Goal: Information Seeking & Learning: Understand process/instructions

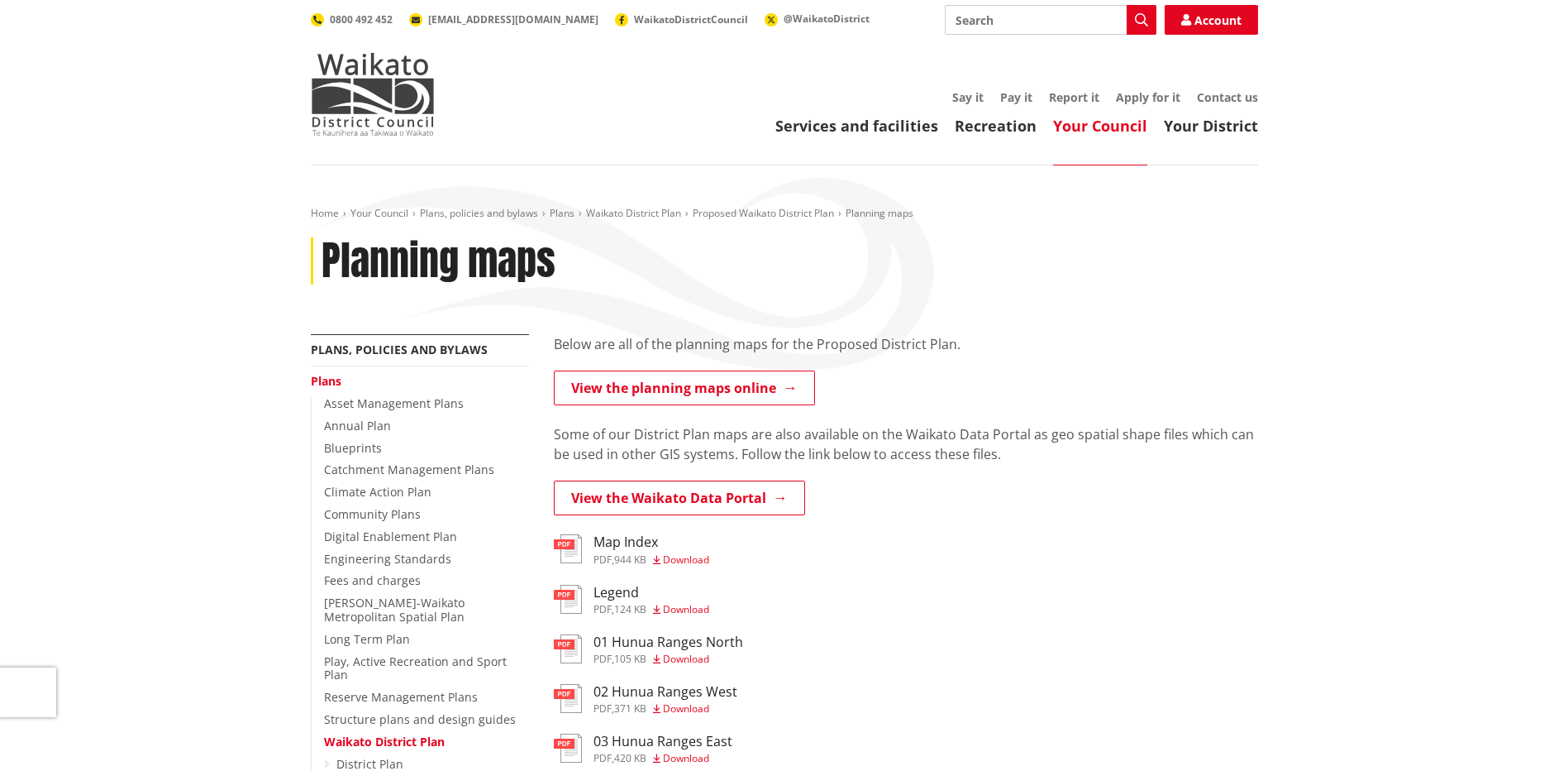
scroll to position [83, 0]
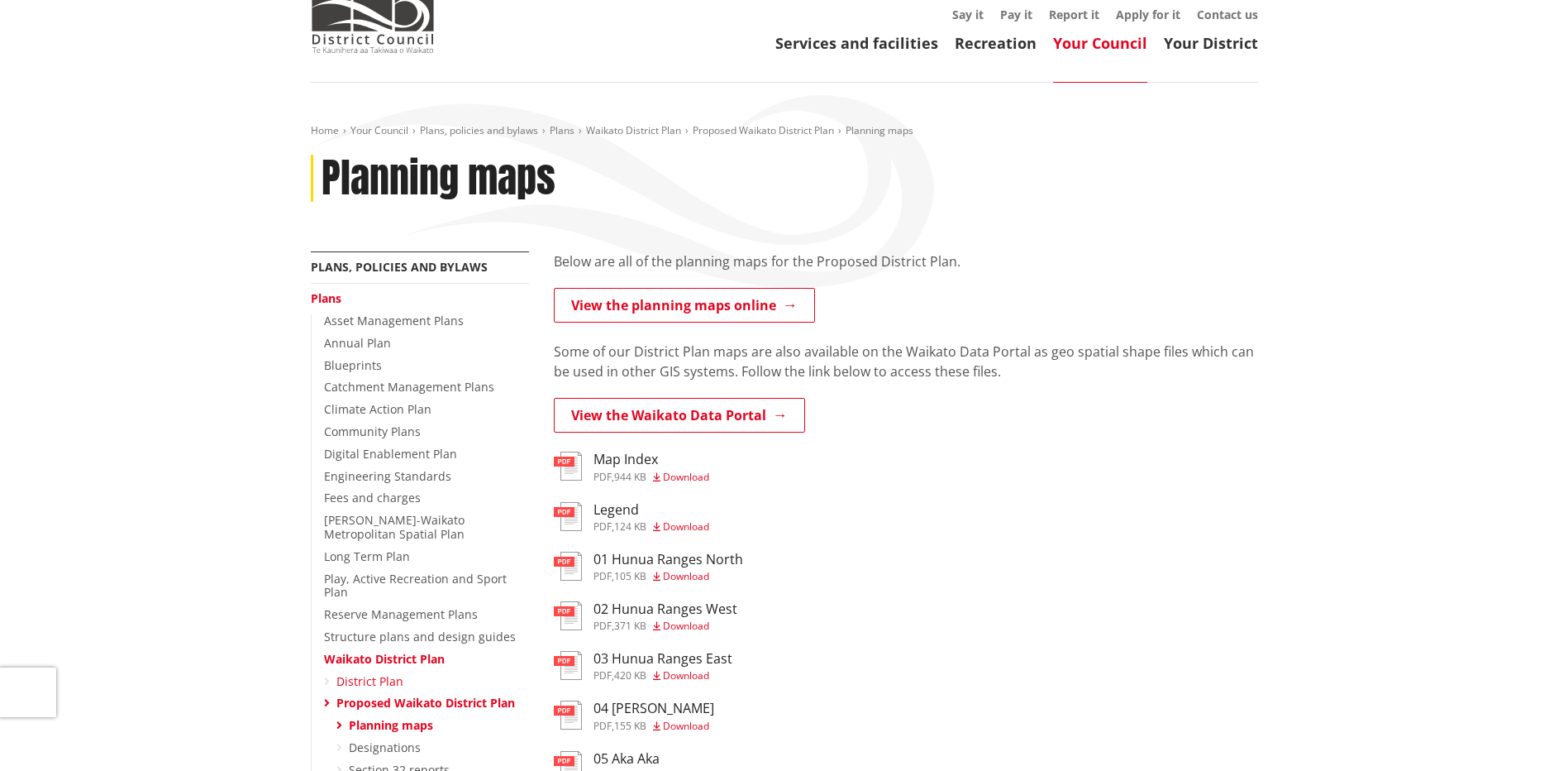
click at [370, 673] on link "District Plan" at bounding box center [370, 681] width 67 height 16
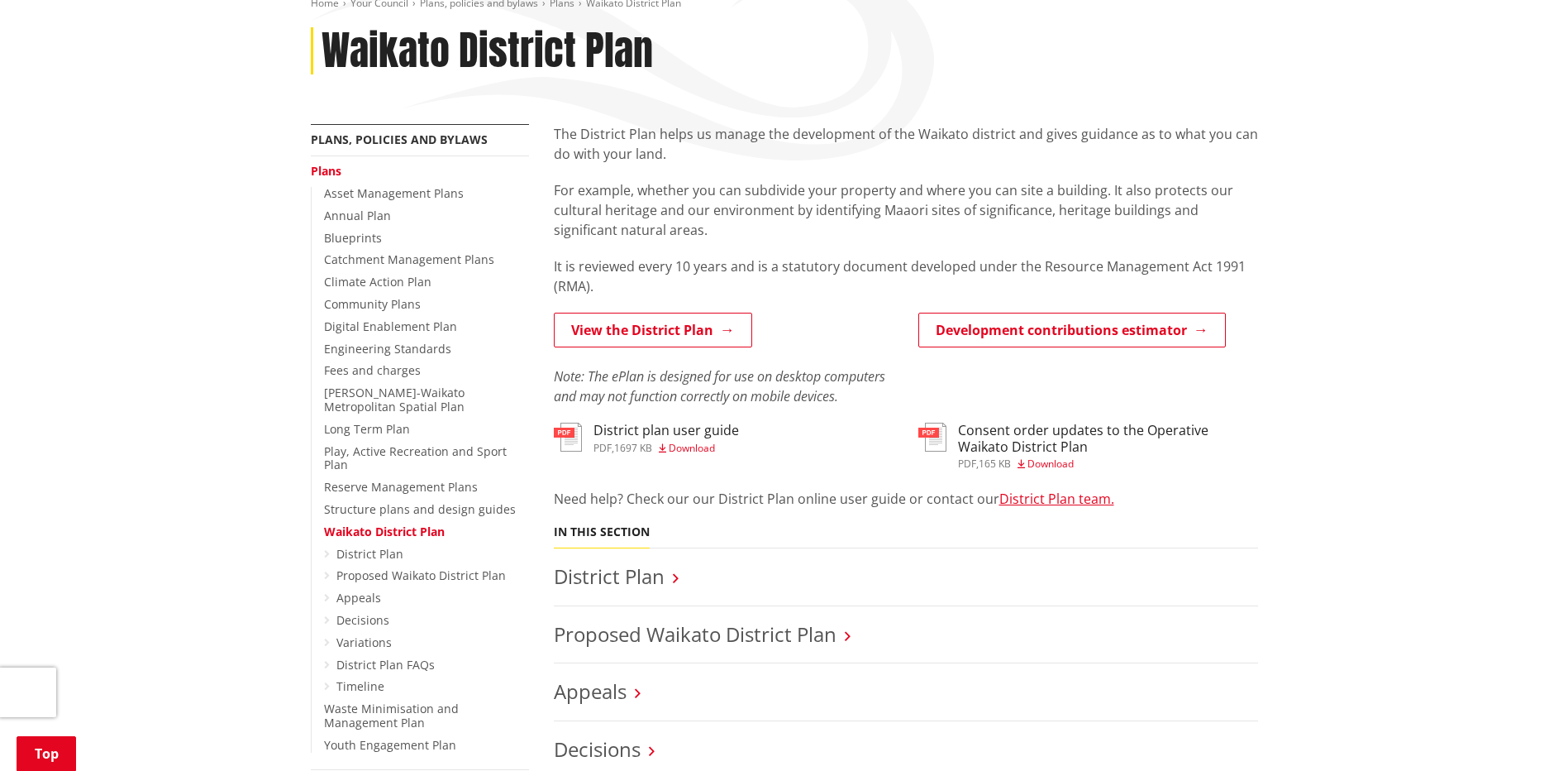
scroll to position [248, 0]
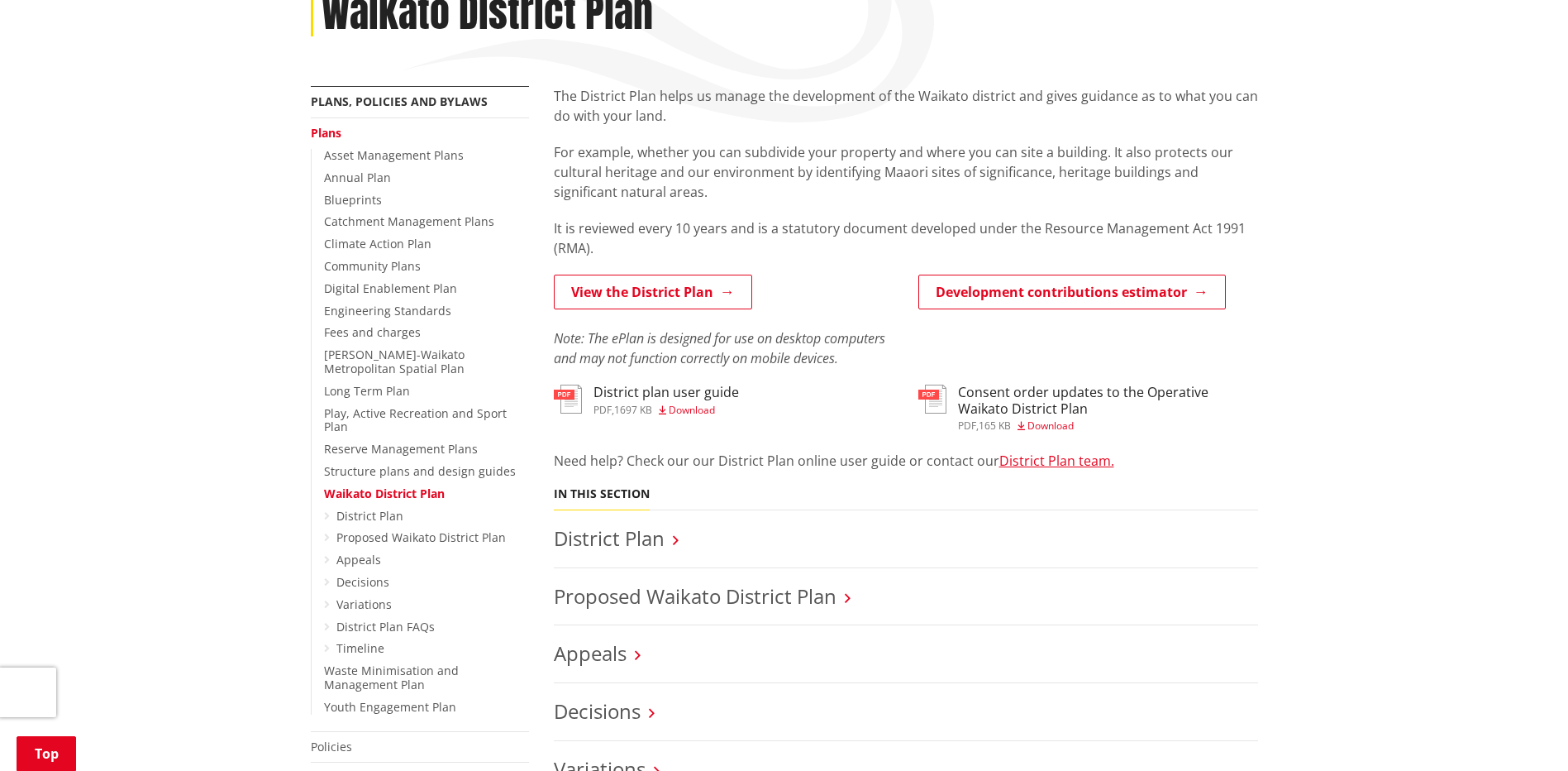
click at [328, 532] on icon at bounding box center [327, 537] width 6 height 11
click at [343, 529] on link "Proposed Waikato District Plan" at bounding box center [421, 537] width 170 height 16
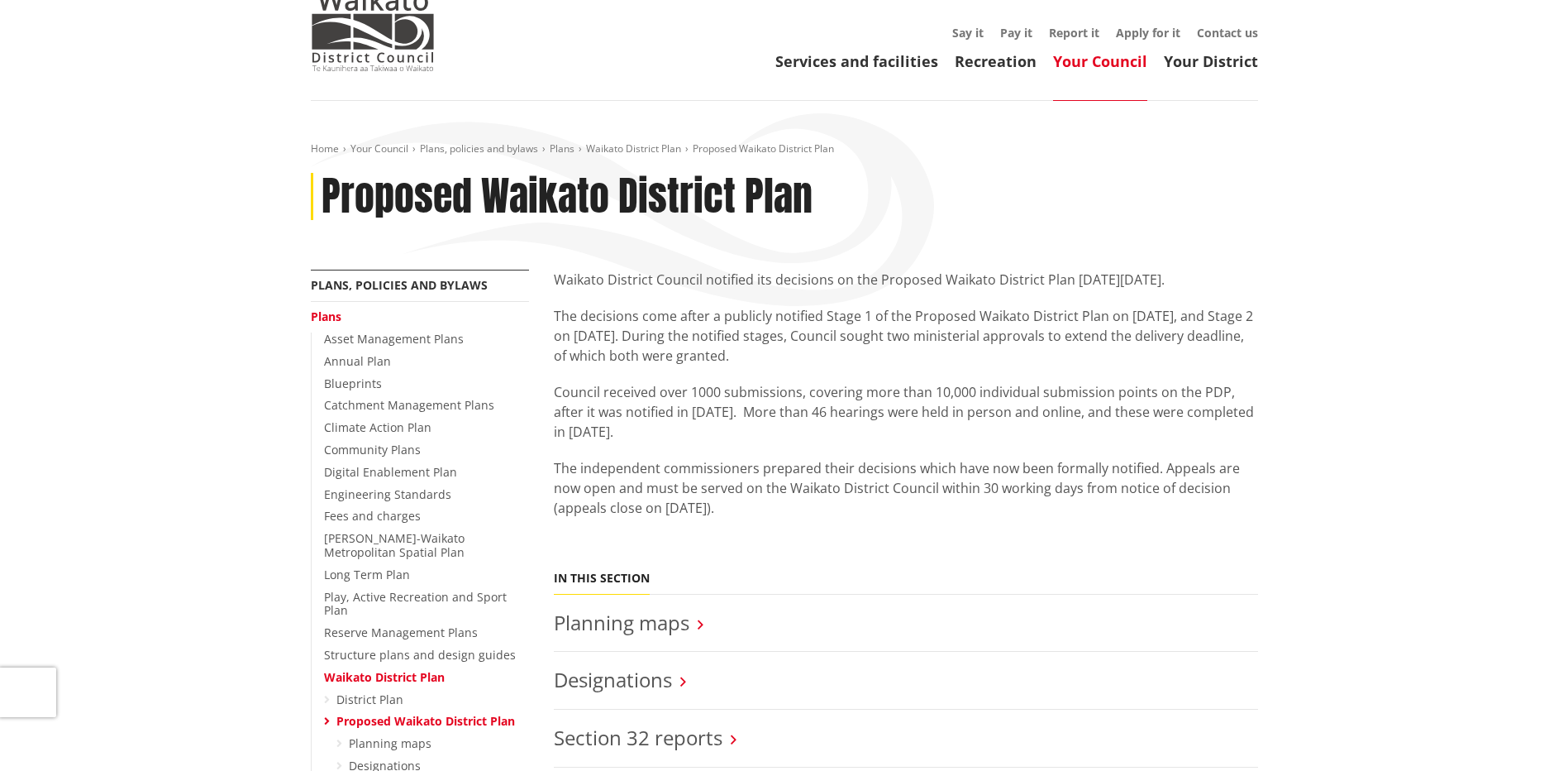
scroll to position [165, 0]
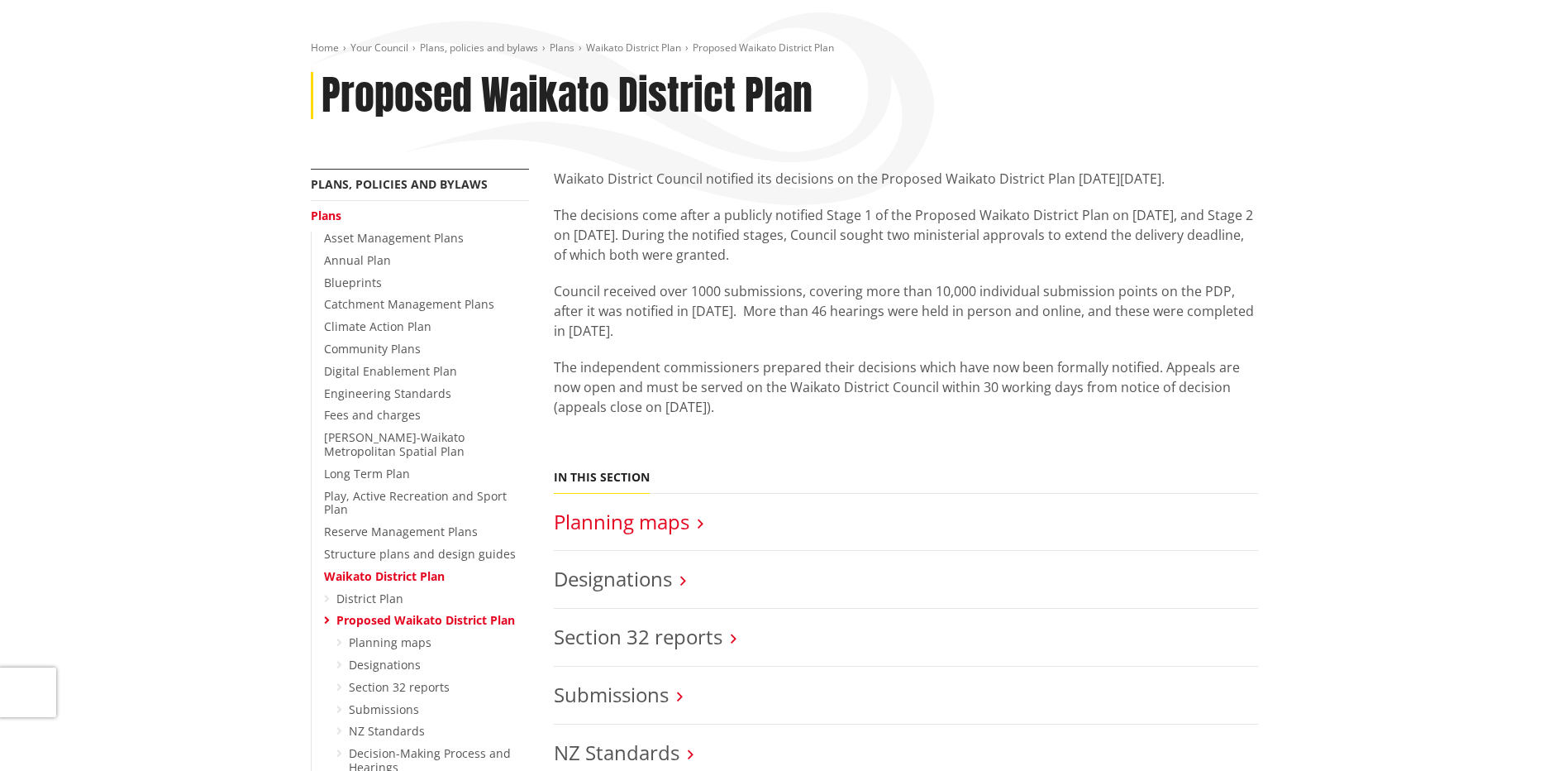
click at [660, 518] on link "Planning maps" at bounding box center [622, 521] width 136 height 27
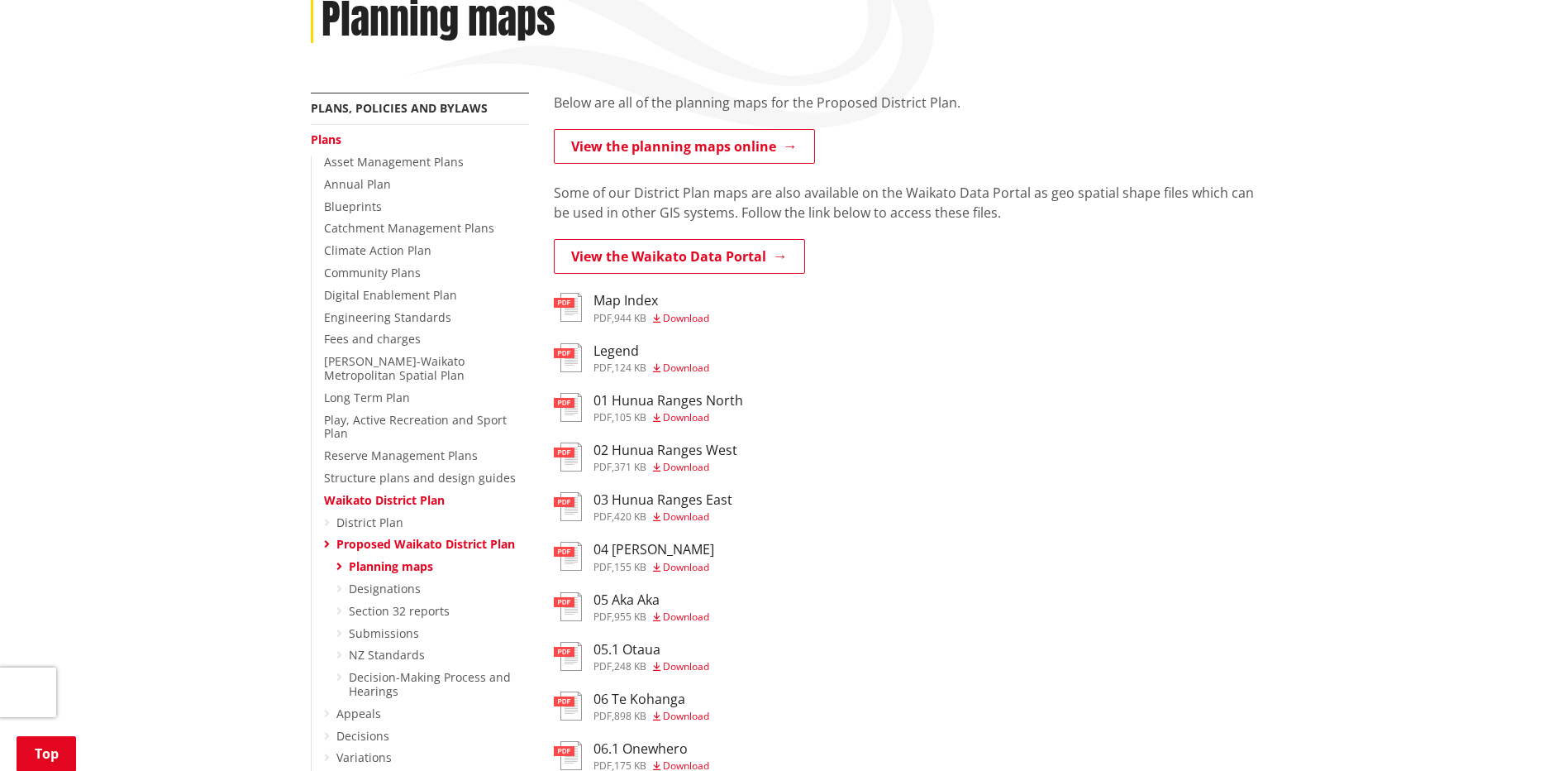
scroll to position [248, 0]
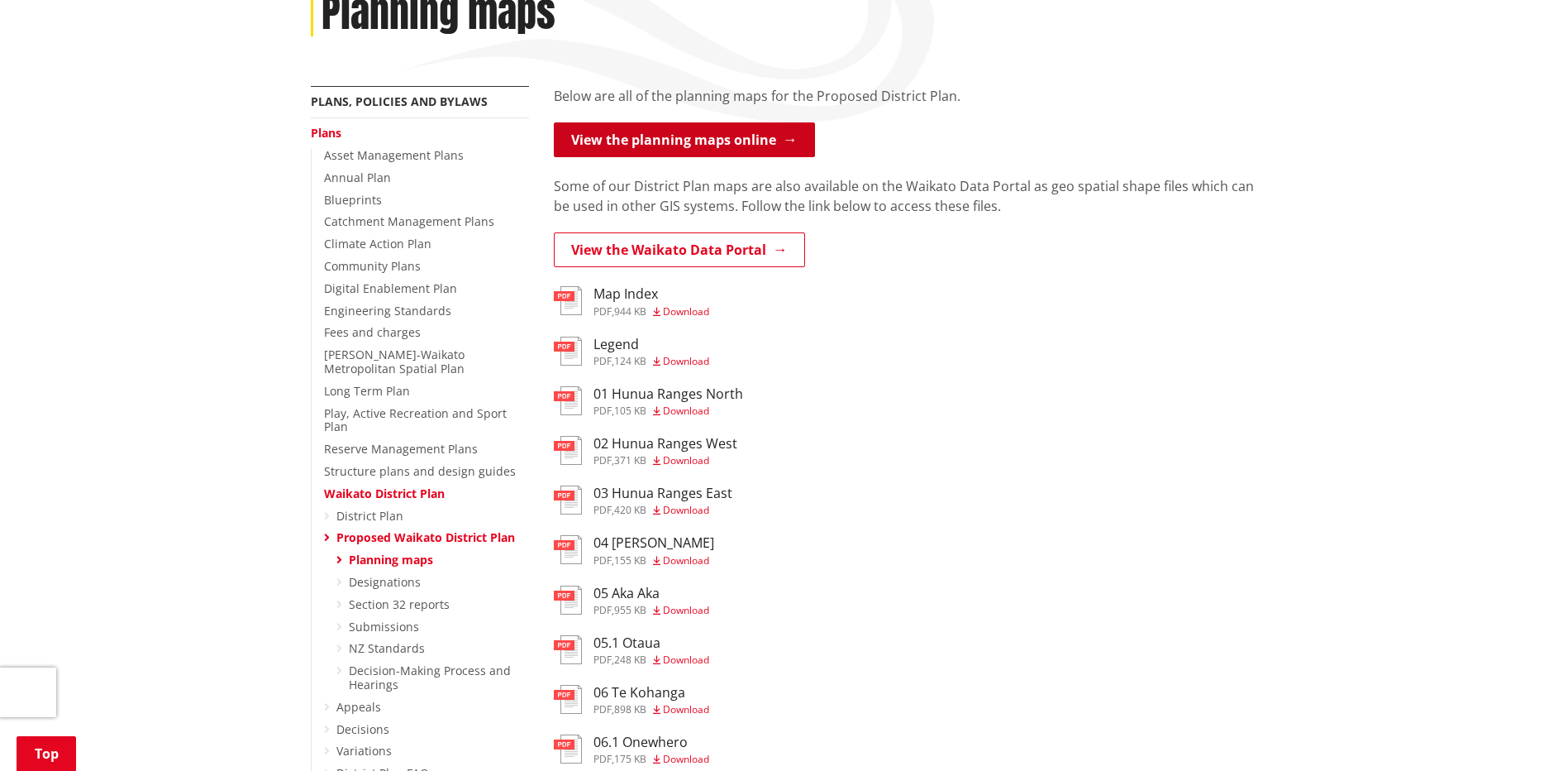
click at [653, 145] on link "View the planning maps online" at bounding box center [684, 140] width 261 height 34
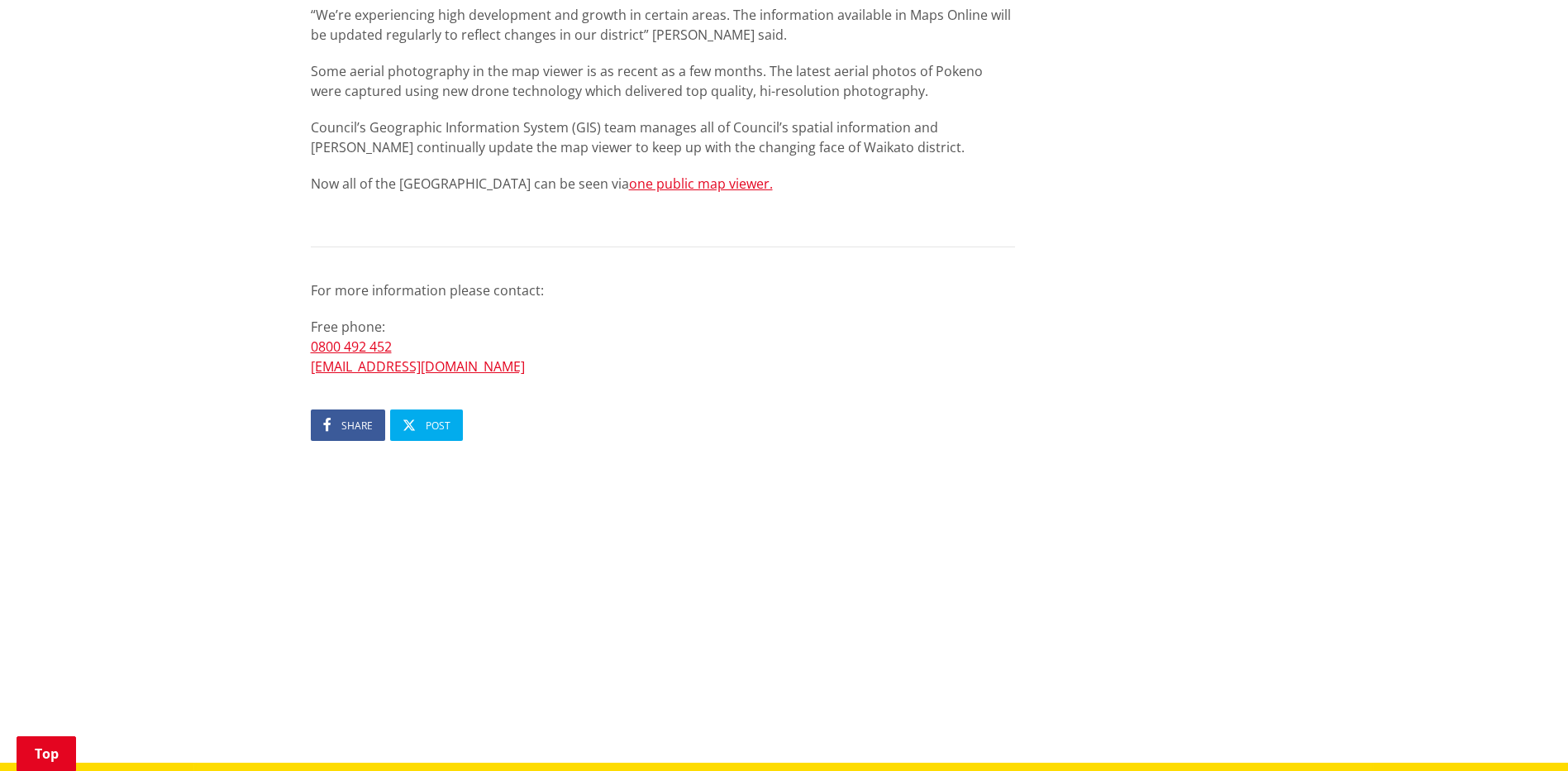
scroll to position [910, 0]
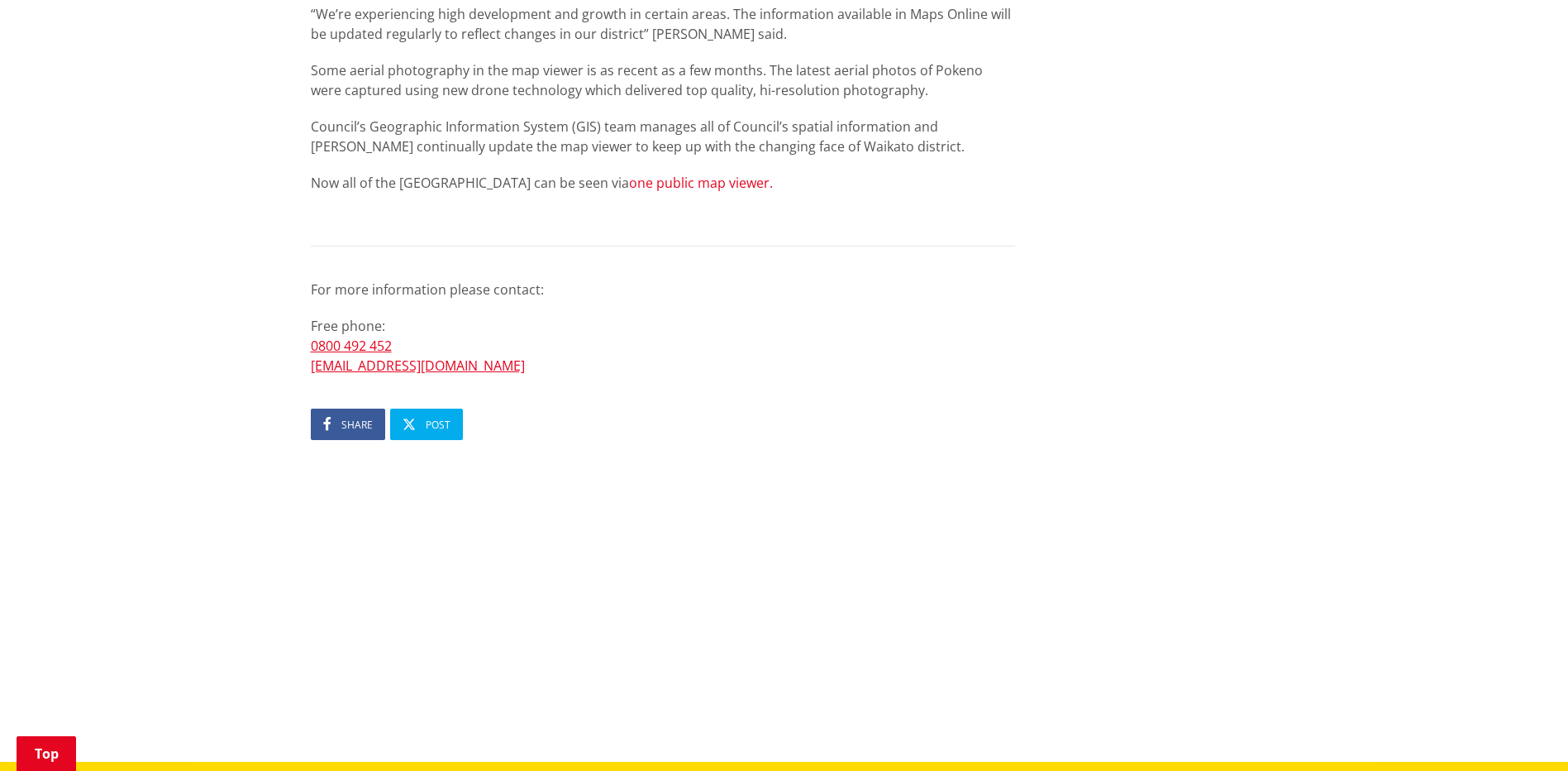
click at [653, 178] on link "one public map viewer." at bounding box center [701, 183] width 144 height 19
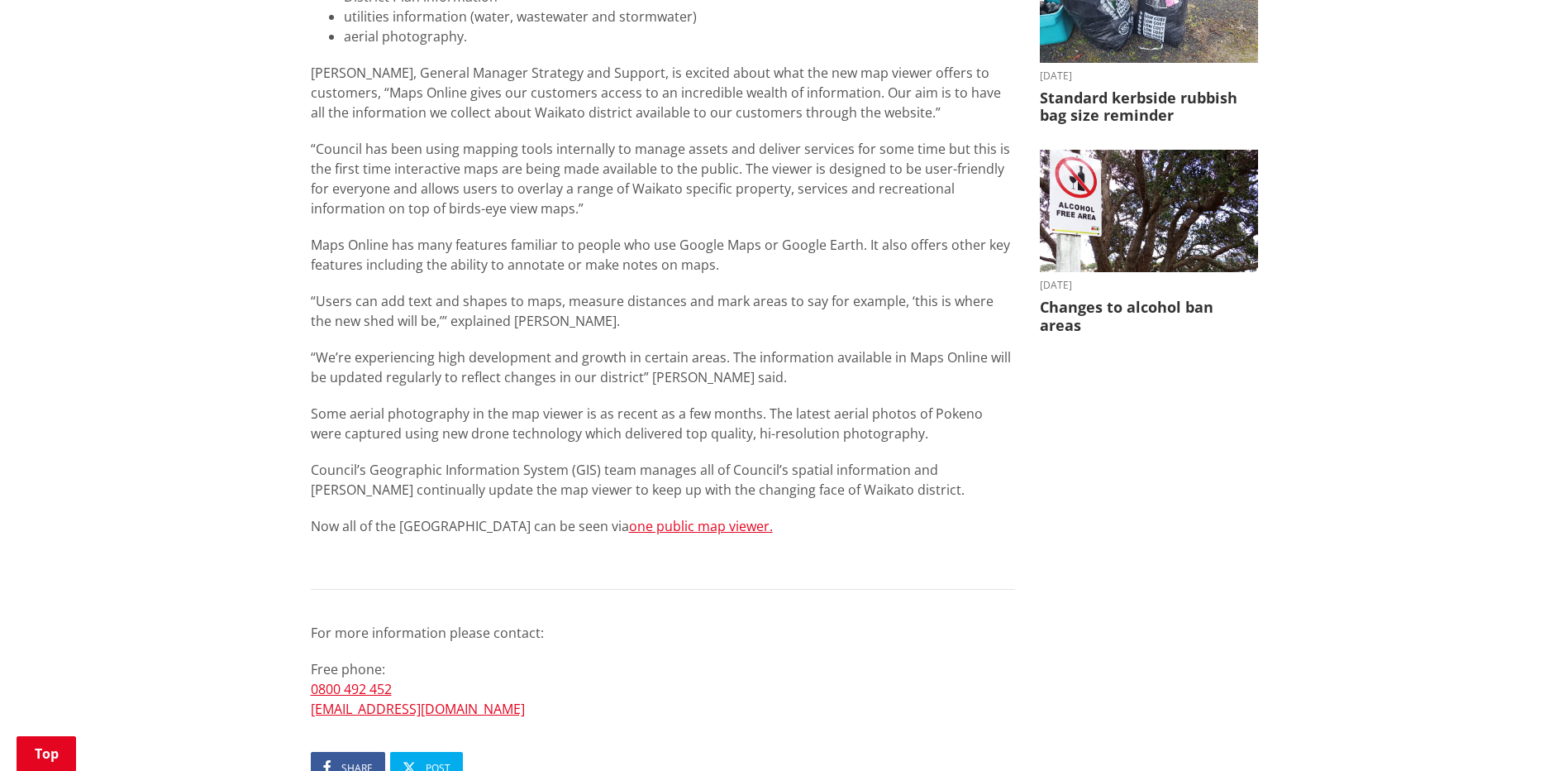
scroll to position [248, 0]
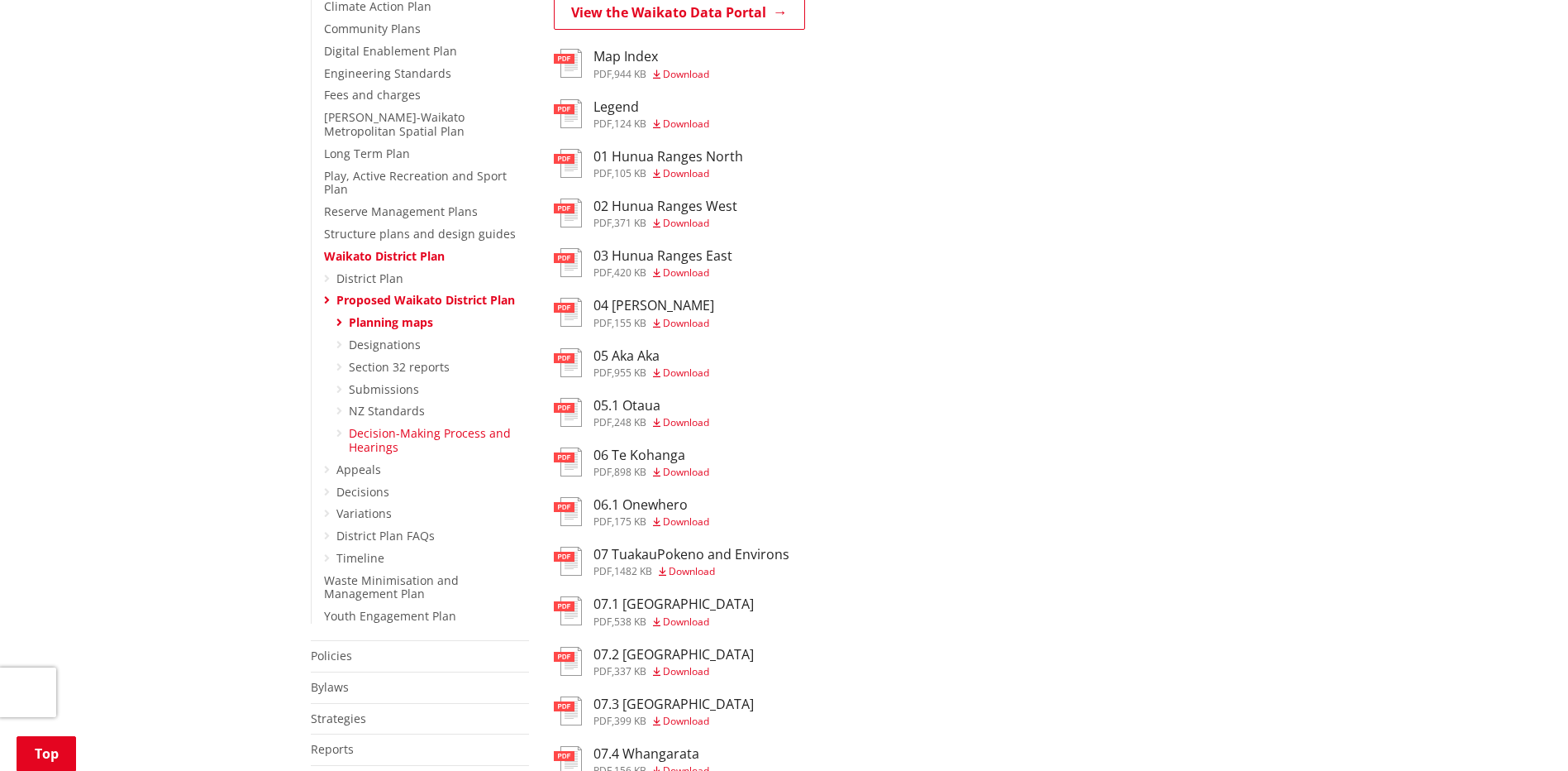
scroll to position [496, 0]
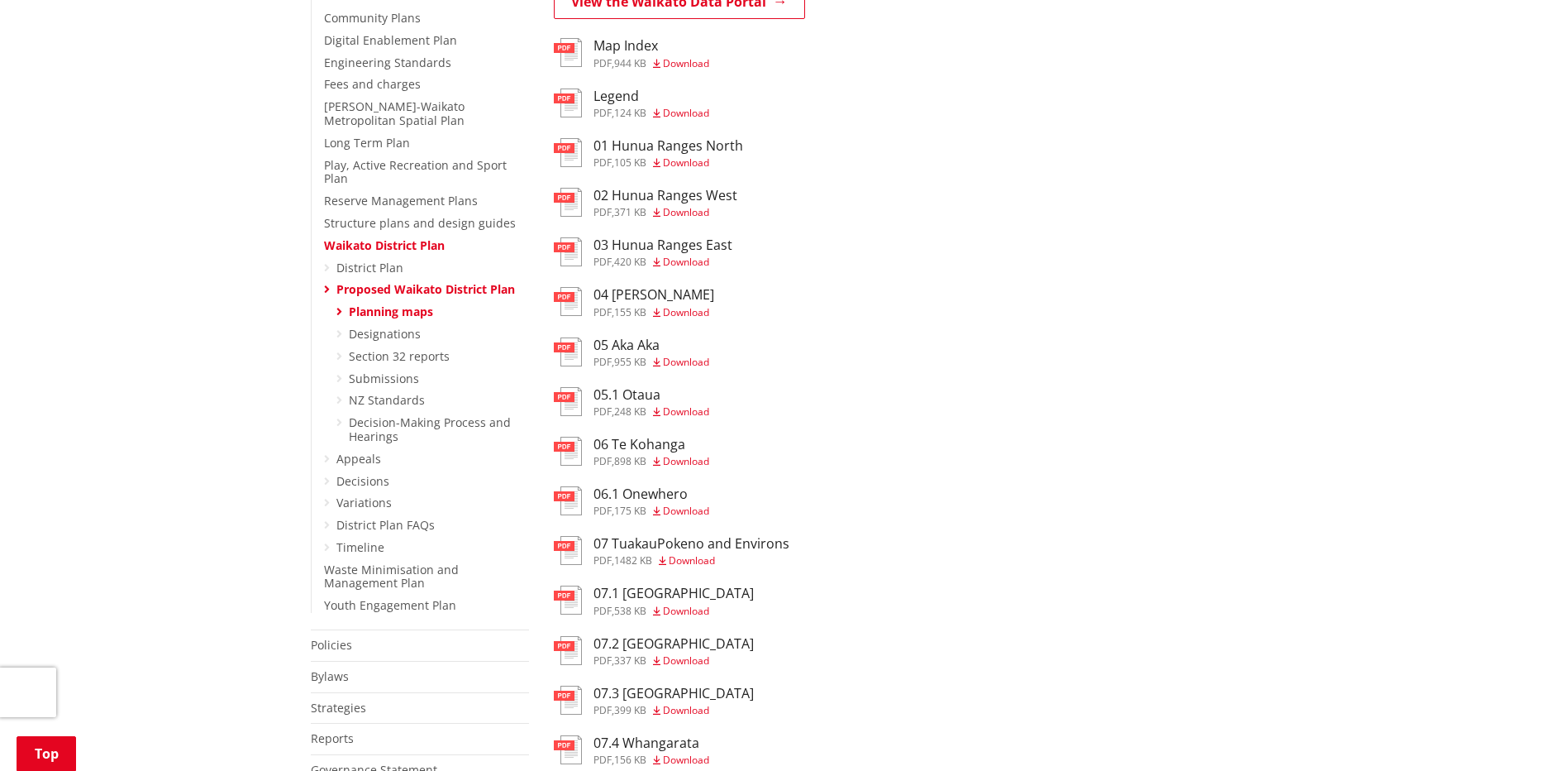
click at [327, 453] on icon at bounding box center [327, 458] width 6 height 11
click at [326, 453] on icon at bounding box center [327, 458] width 6 height 11
click at [328, 453] on icon at bounding box center [327, 458] width 6 height 11
click at [345, 450] on link "Appeals" at bounding box center [358, 458] width 45 height 16
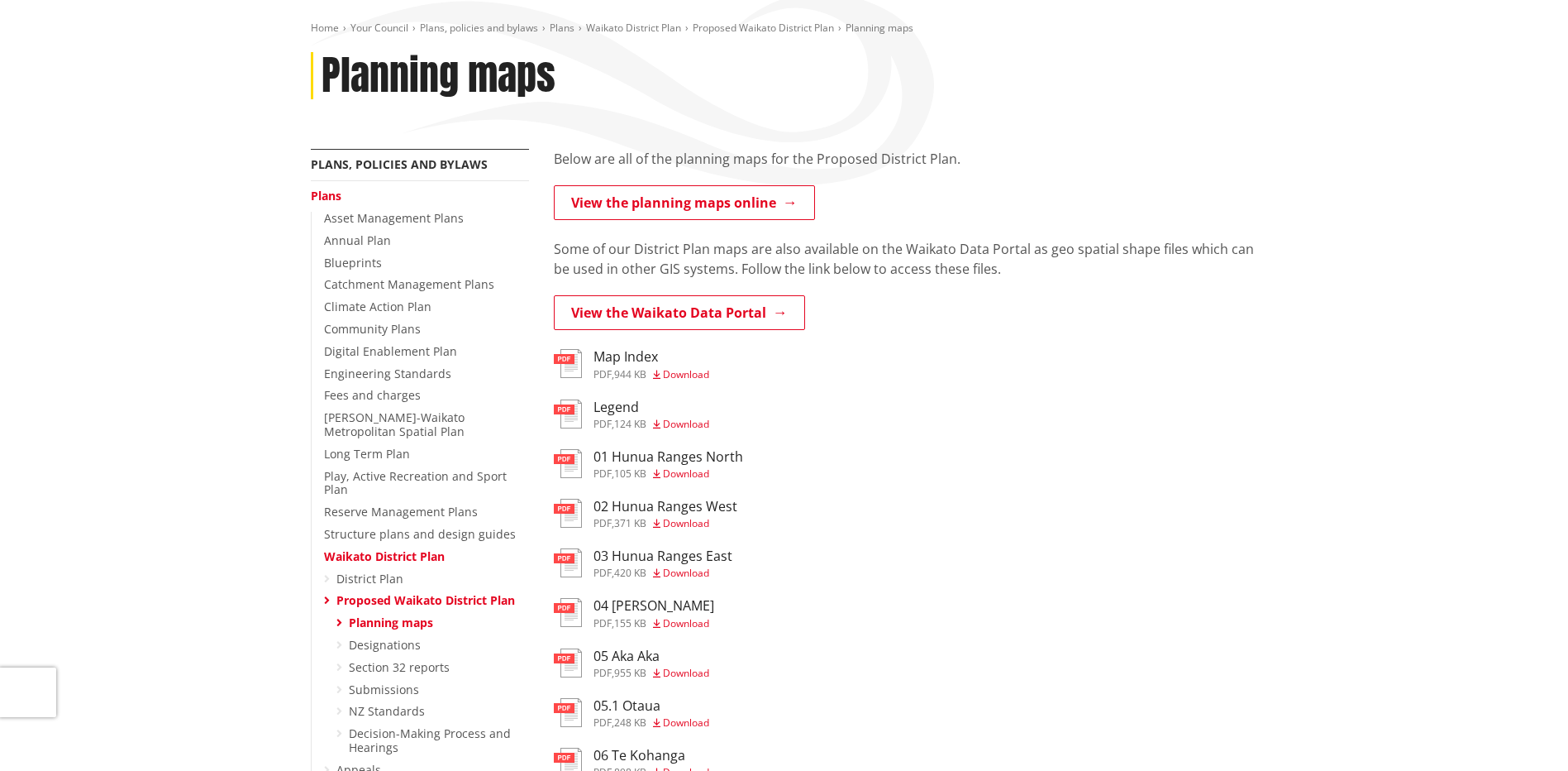
scroll to position [165, 0]
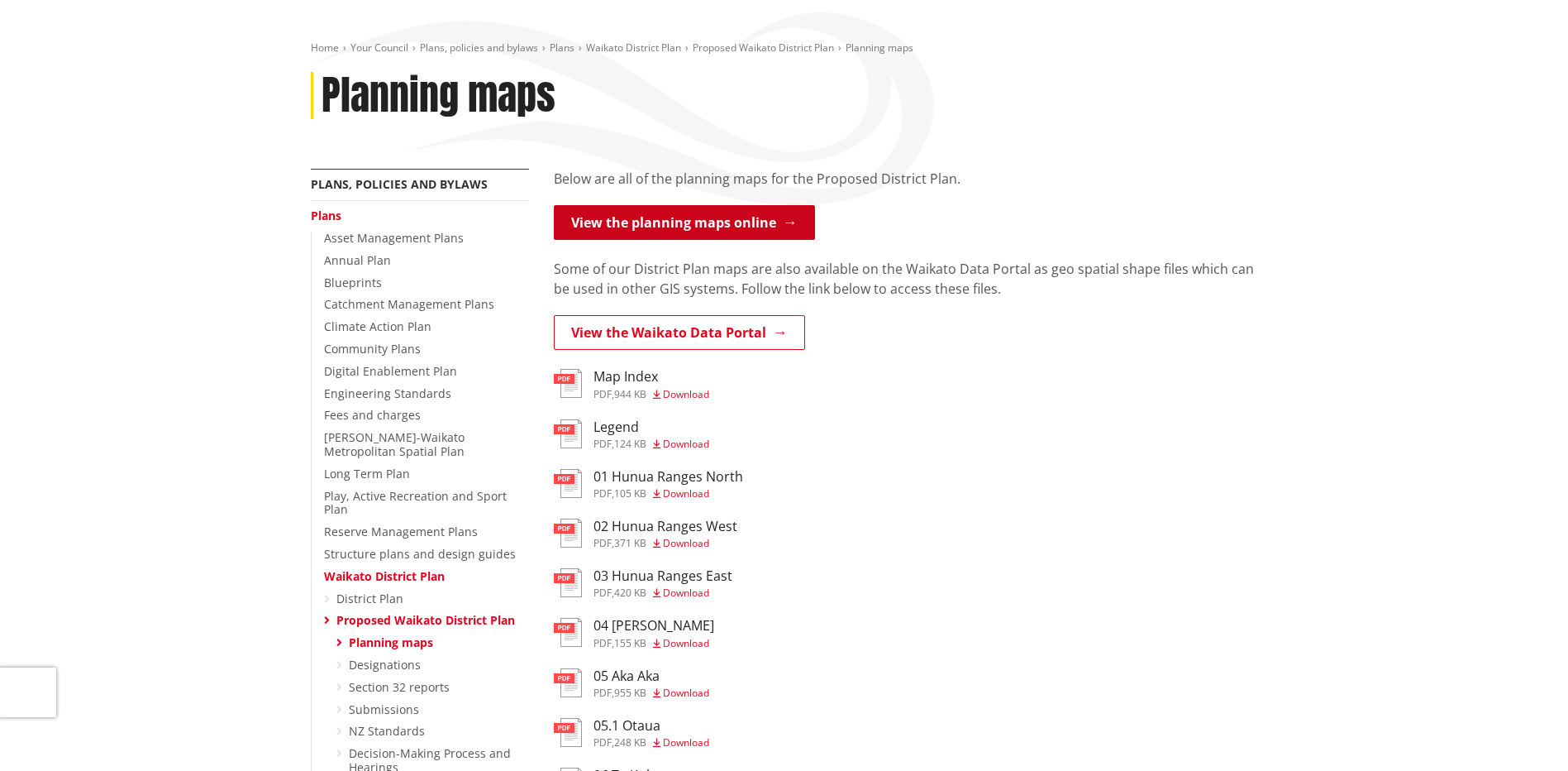
click at [659, 228] on link "View the planning maps online" at bounding box center [684, 222] width 261 height 34
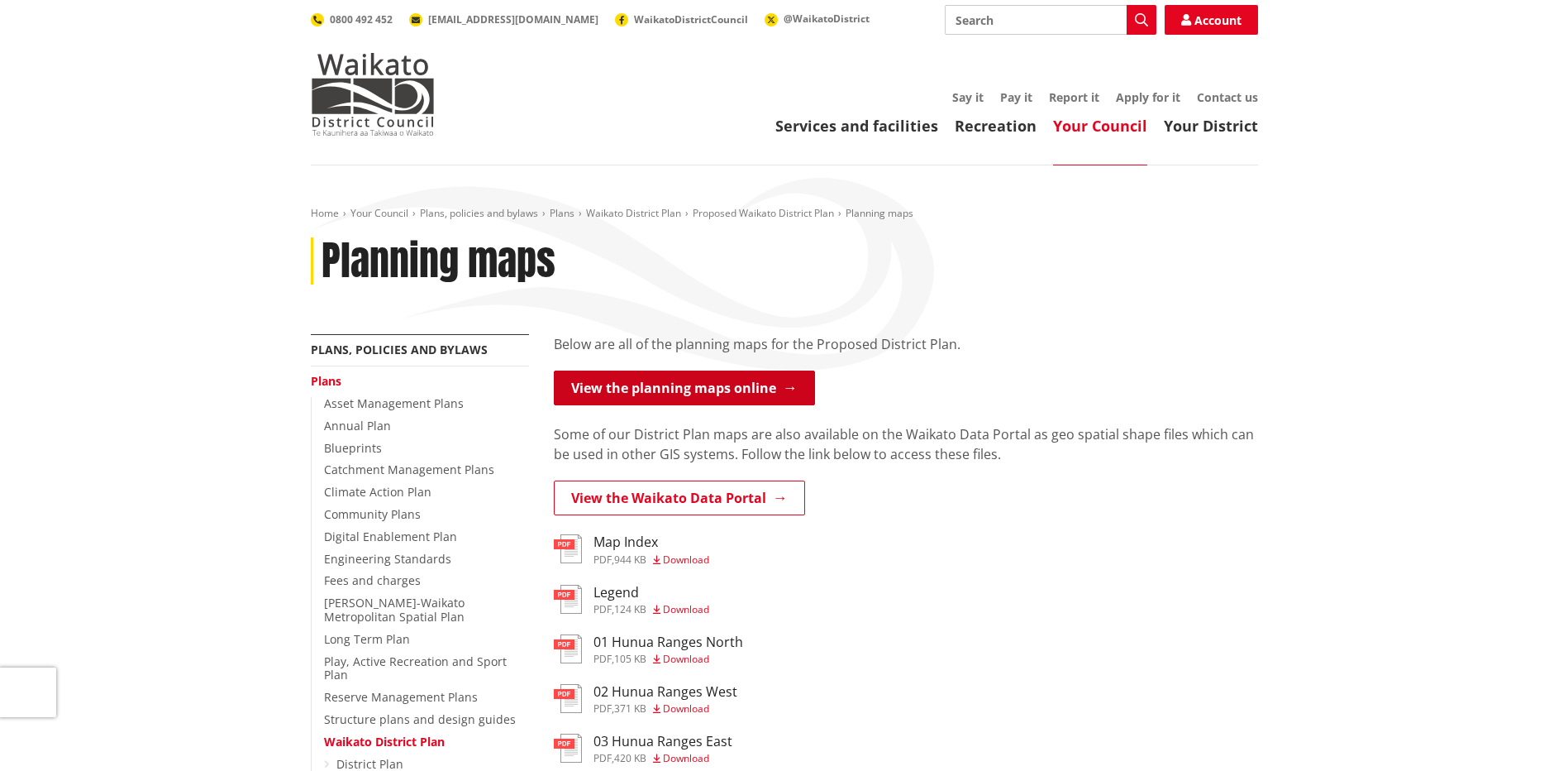
click at [683, 390] on link "View the planning maps online" at bounding box center [684, 388] width 261 height 34
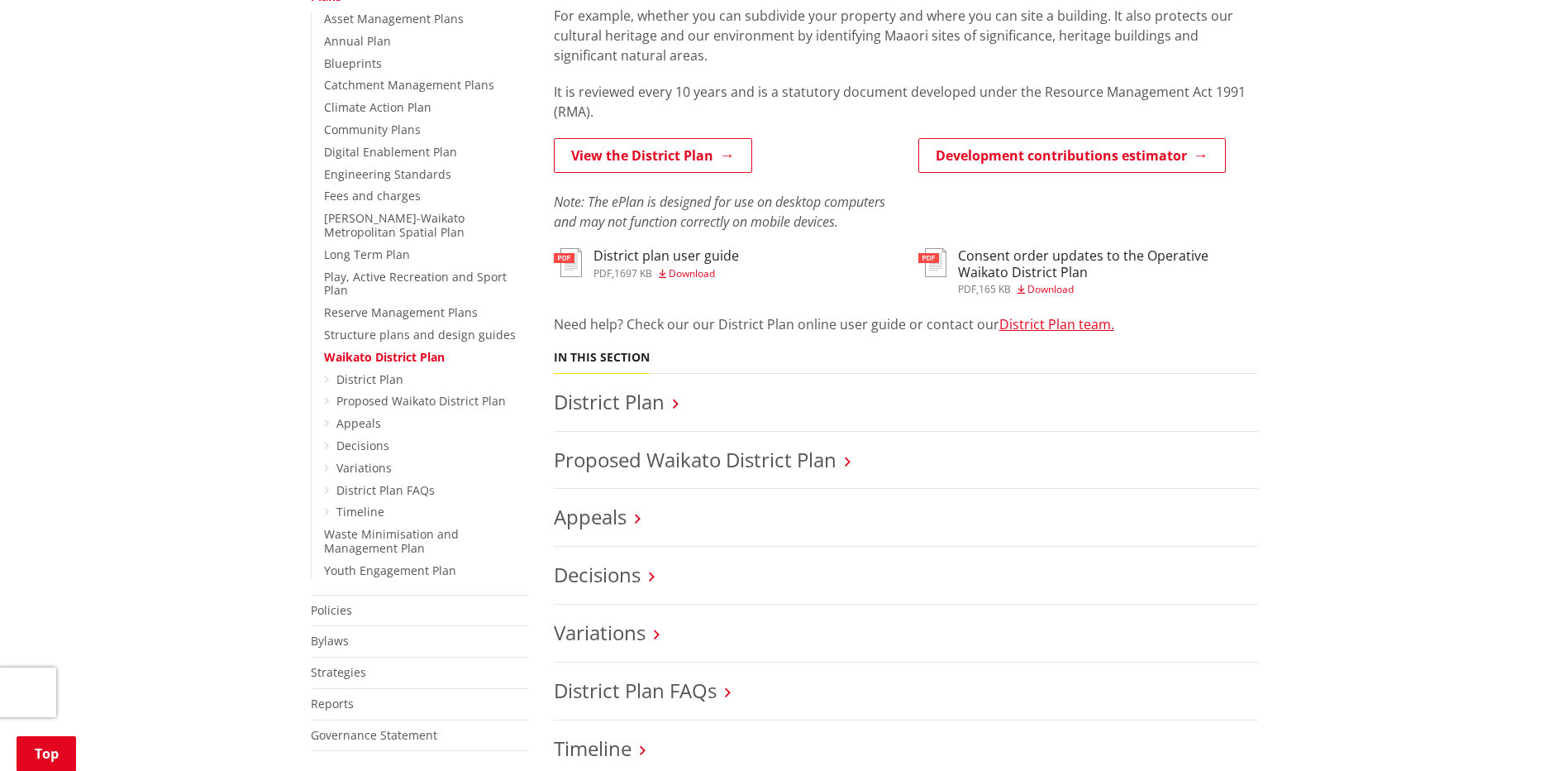
scroll to position [413, 0]
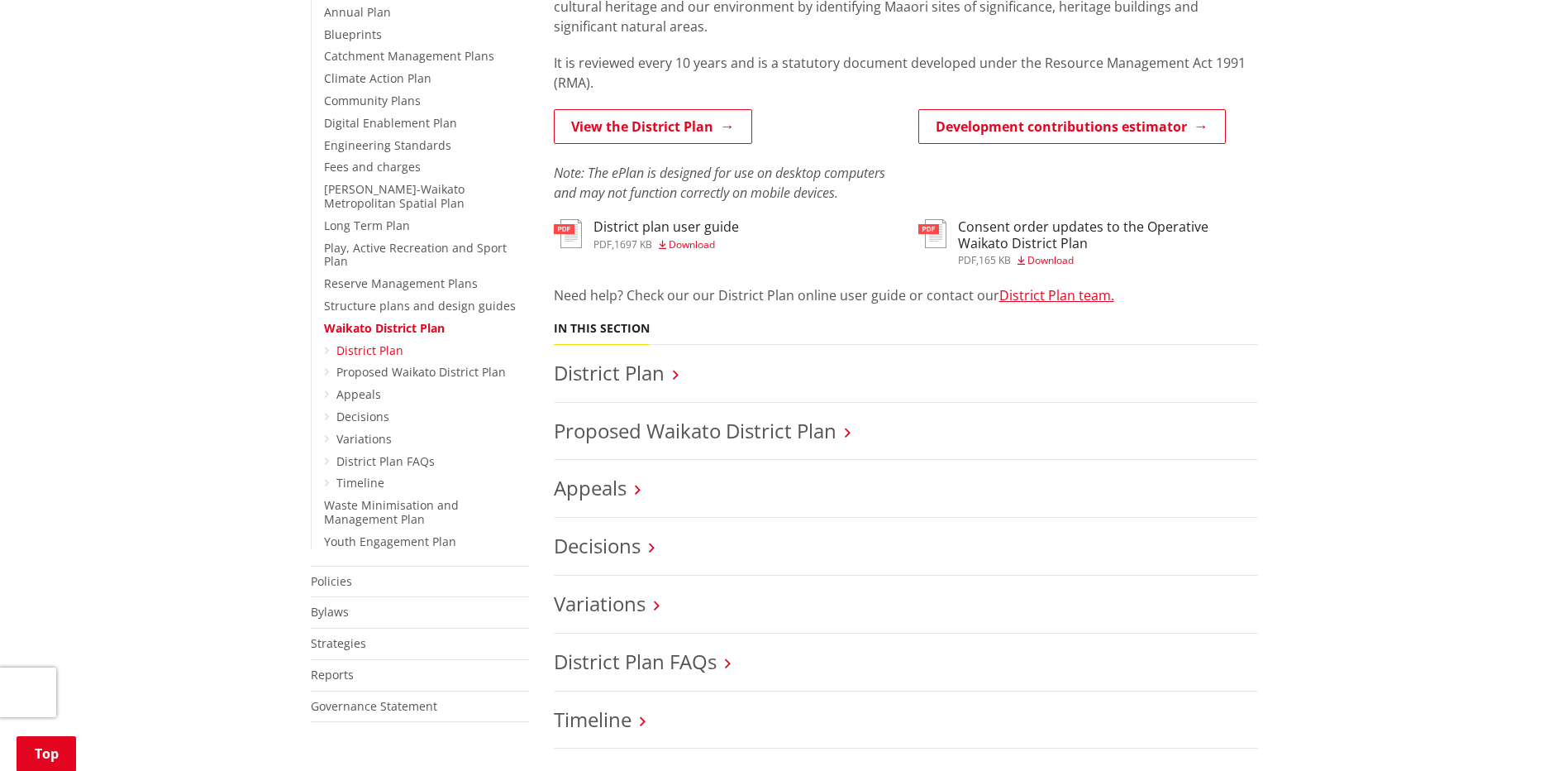
click at [342, 343] on link "District Plan" at bounding box center [370, 351] width 67 height 16
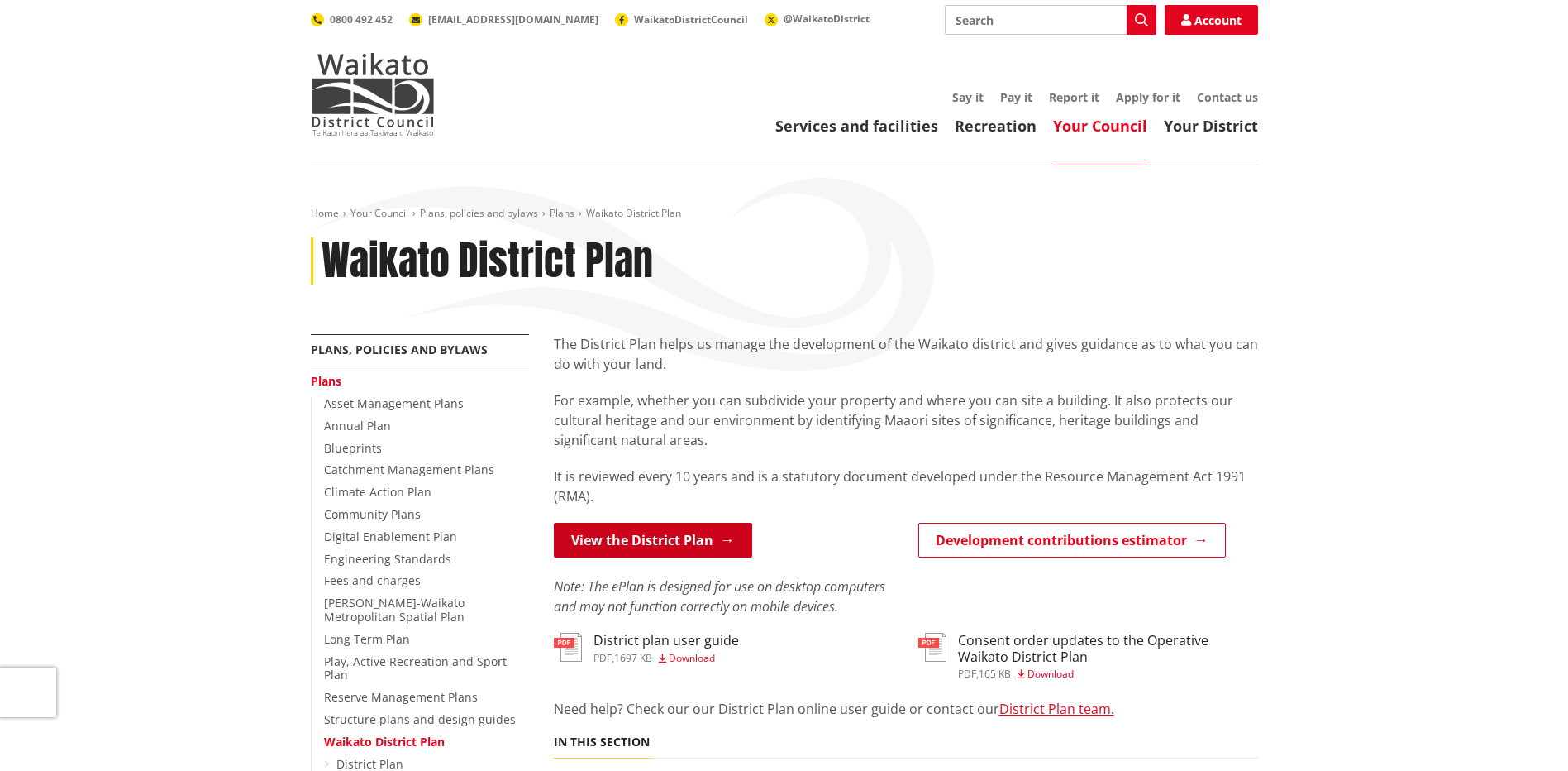
click at [692, 553] on link "View the District Plan" at bounding box center [652, 540] width 199 height 34
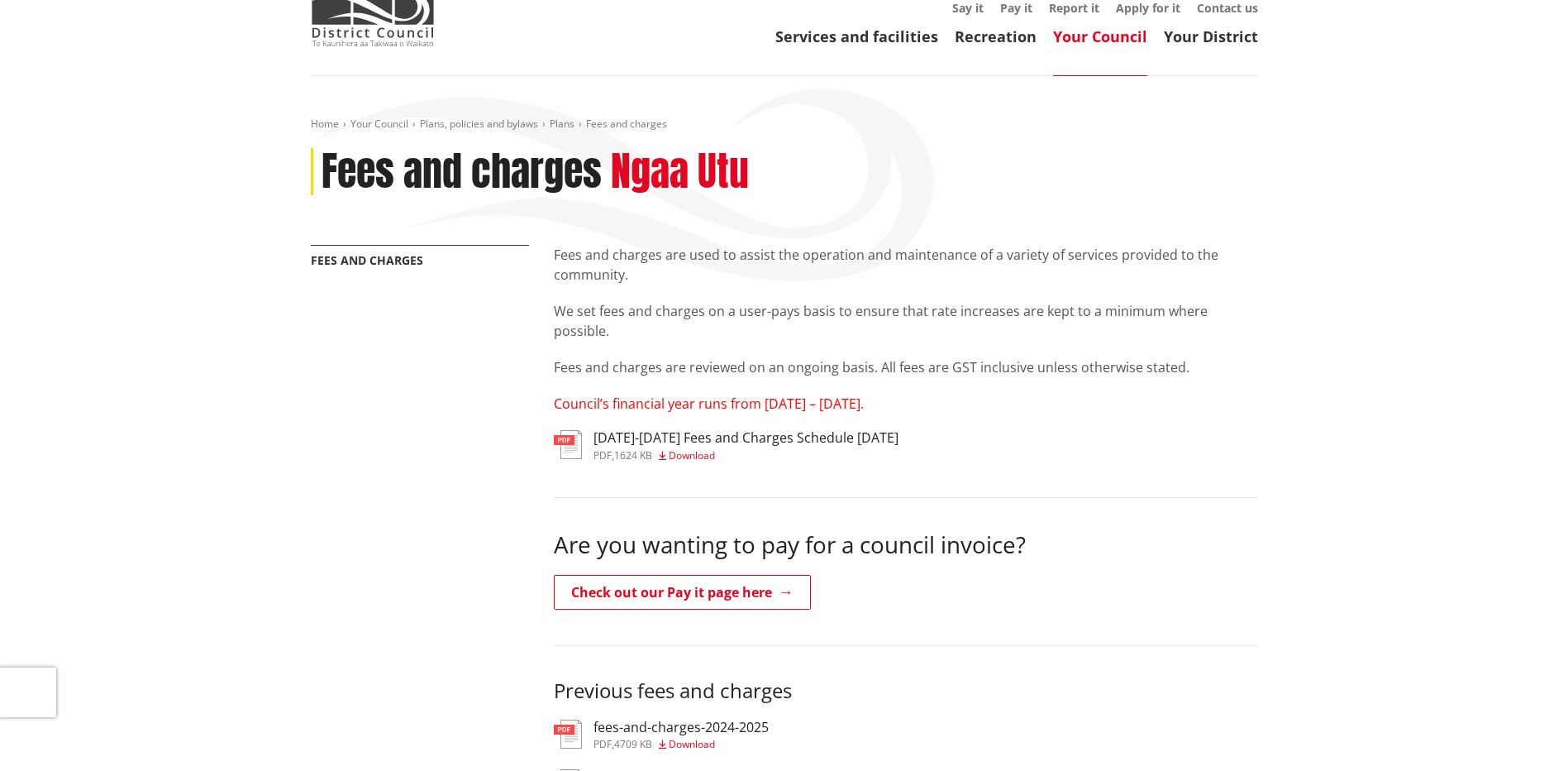
scroll to position [83, 0]
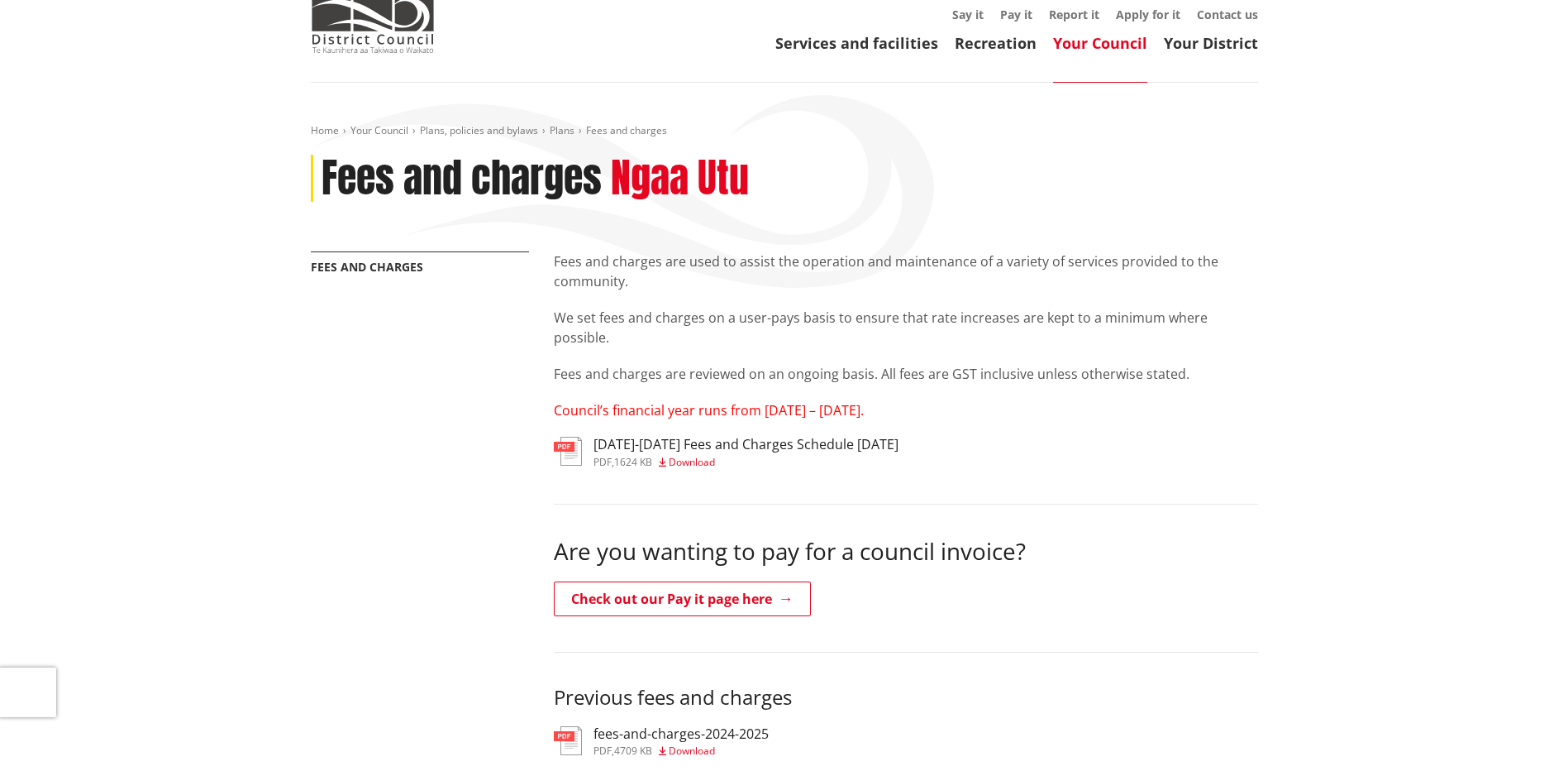
click at [694, 457] on span "Download" at bounding box center [692, 462] width 46 height 14
